Goal: Information Seeking & Learning: Learn about a topic

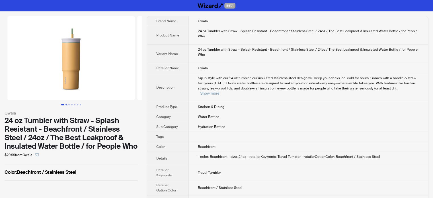
click at [66, 104] on button "Go to slide 2" at bounding box center [65, 104] width 1 height 1
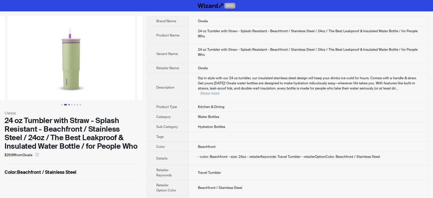
click at [68, 104] on button "Go to slide 3" at bounding box center [68, 104] width 1 height 1
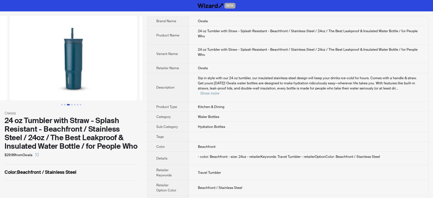
scroll to position [0, 260]
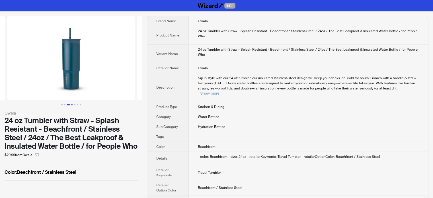
click at [71, 104] on button "Go to slide 4" at bounding box center [71, 104] width 1 height 1
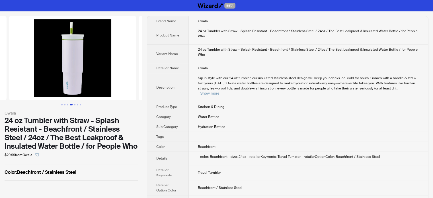
scroll to position [0, 389]
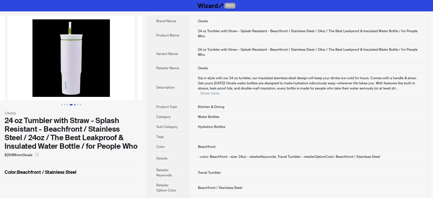
click at [75, 104] on button "Go to slide 5" at bounding box center [74, 104] width 1 height 1
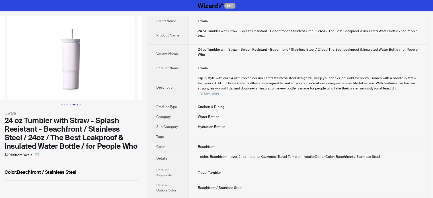
click at [78, 104] on button "Go to slide 6" at bounding box center [77, 104] width 1 height 1
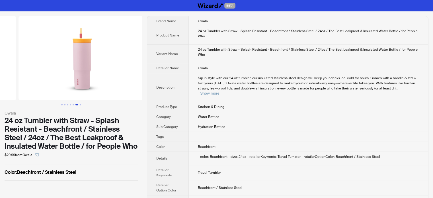
scroll to position [0, 649]
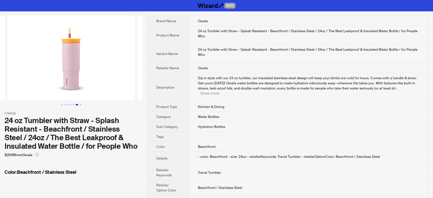
click at [82, 103] on div at bounding box center [71, 60] width 142 height 89
click at [81, 105] on button "Go to slide 7" at bounding box center [80, 104] width 1 height 1
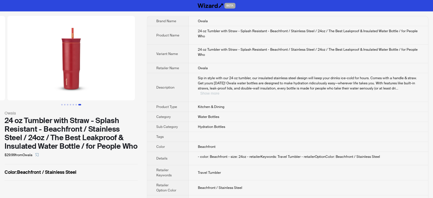
click at [219, 91] on button "Show more" at bounding box center [209, 93] width 19 height 4
